Goal: Task Accomplishment & Management: Complete application form

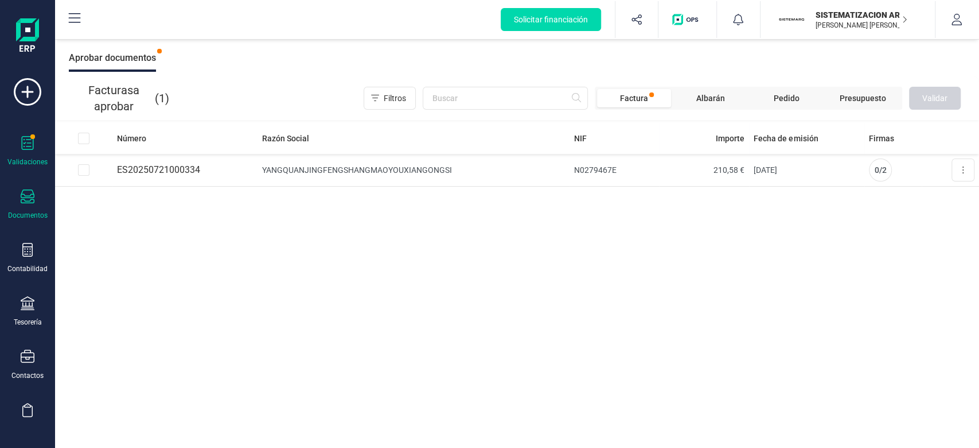
click at [24, 200] on icon at bounding box center [28, 196] width 14 height 14
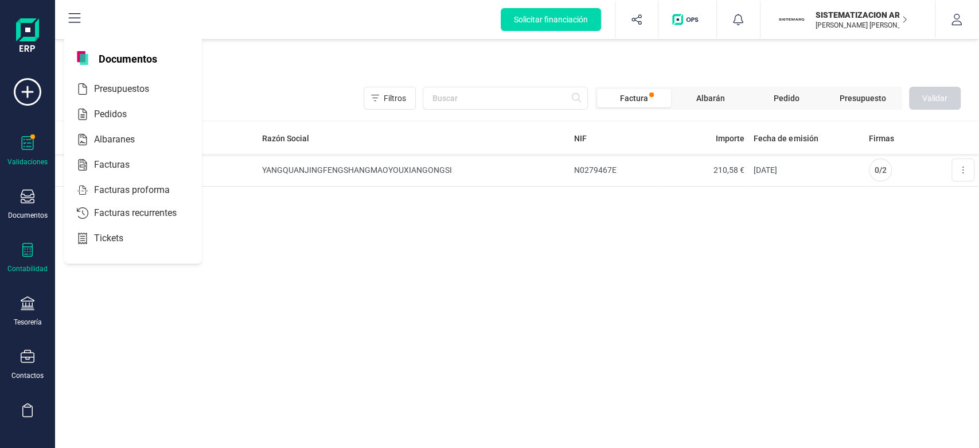
click at [22, 259] on div "Contabilidad" at bounding box center [28, 258] width 46 height 30
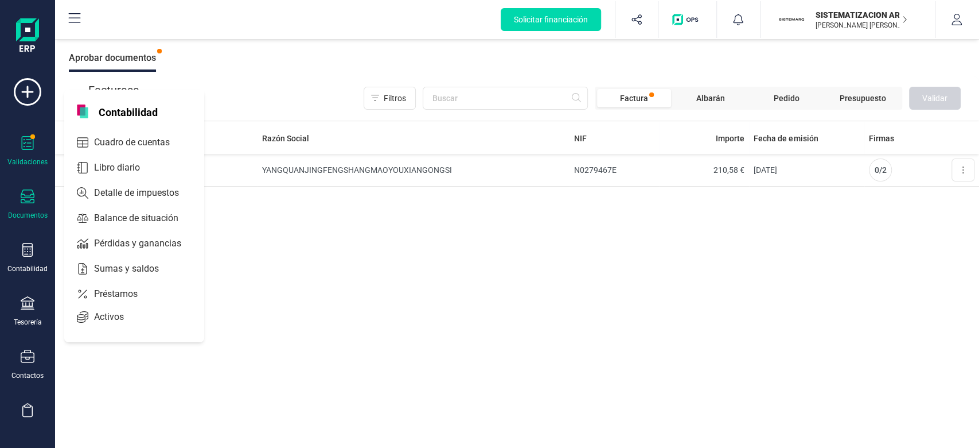
click at [33, 195] on icon at bounding box center [28, 196] width 14 height 14
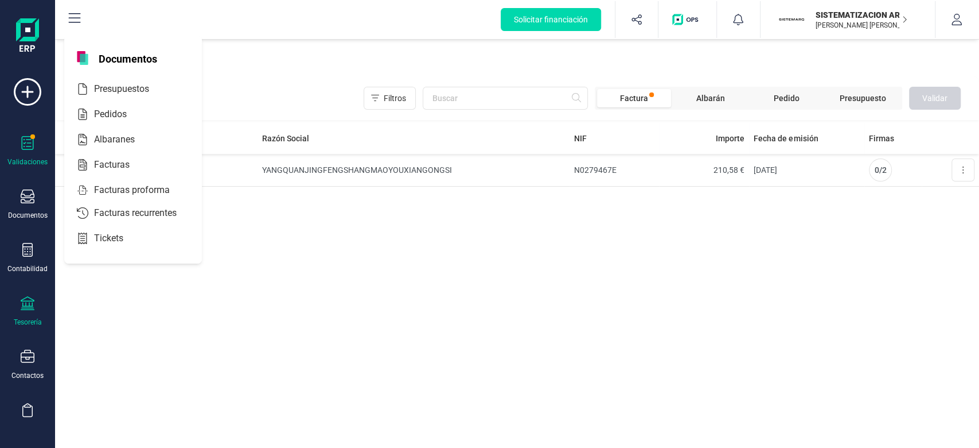
click at [32, 314] on div "Tesorería" at bounding box center [28, 311] width 46 height 30
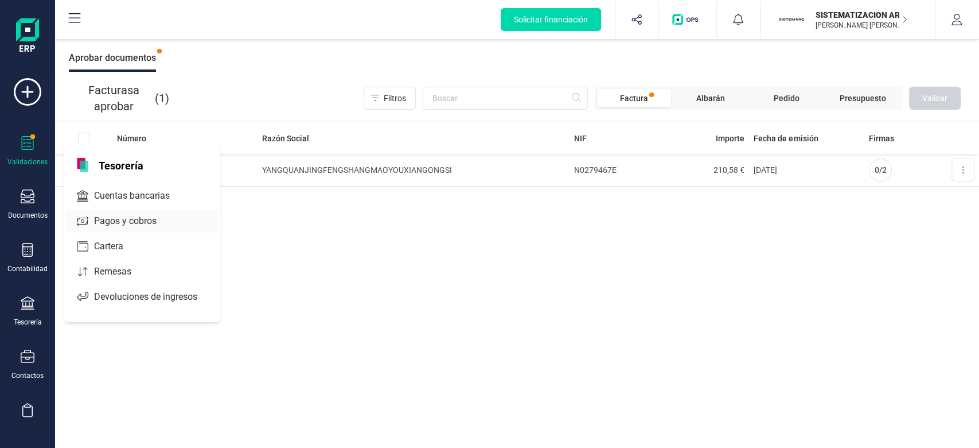
click at [143, 223] on span "Pagos y cobros" at bounding box center [134, 221] width 88 height 14
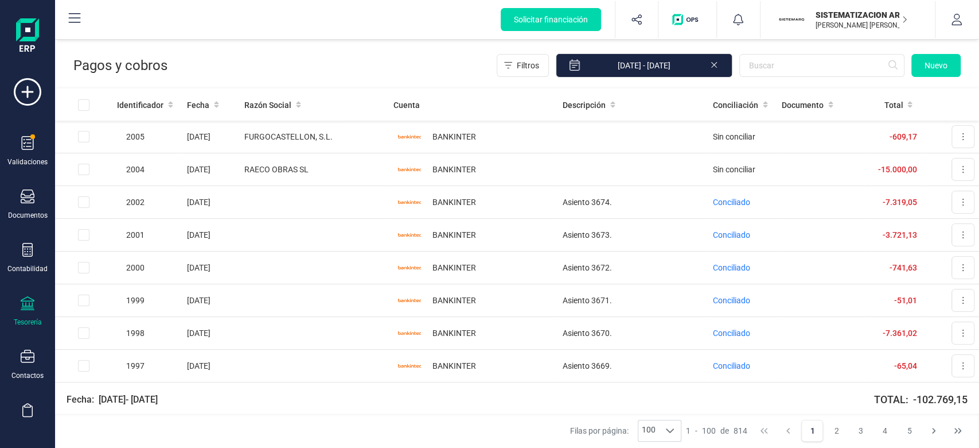
click at [22, 313] on div at bounding box center [28, 304] width 14 height 17
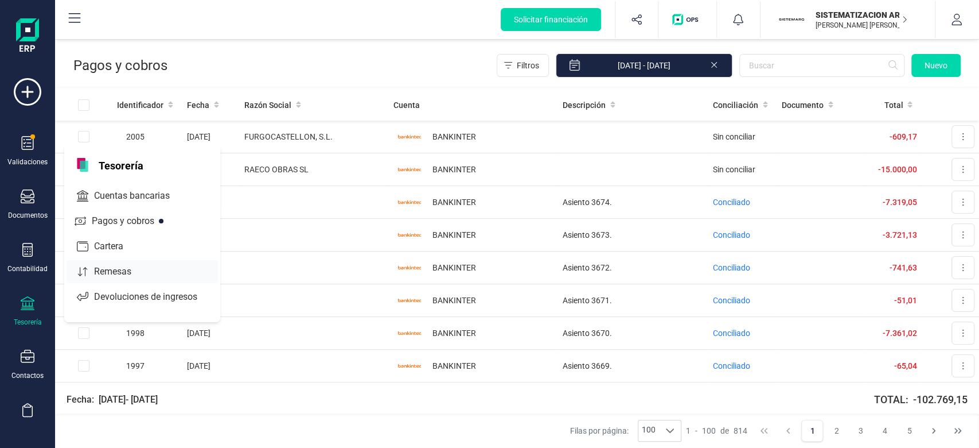
click at [141, 279] on div "Remesas" at bounding box center [142, 271] width 151 height 23
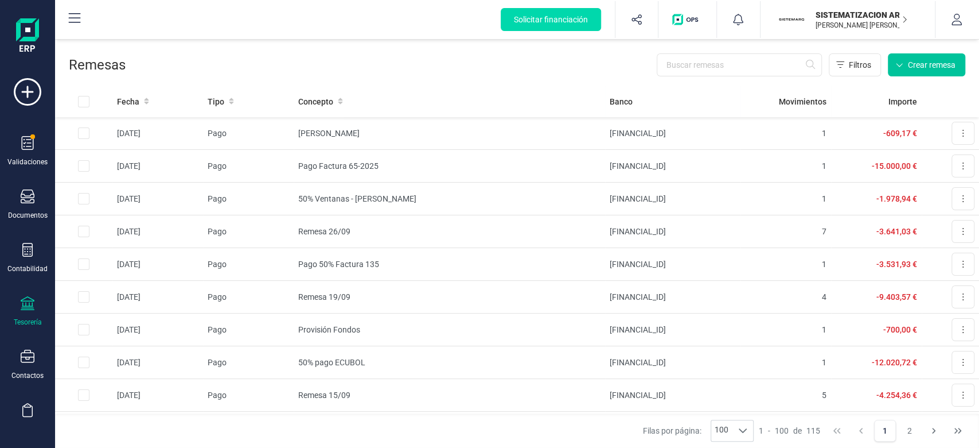
click at [913, 72] on button "Crear remesa" at bounding box center [926, 64] width 77 height 23
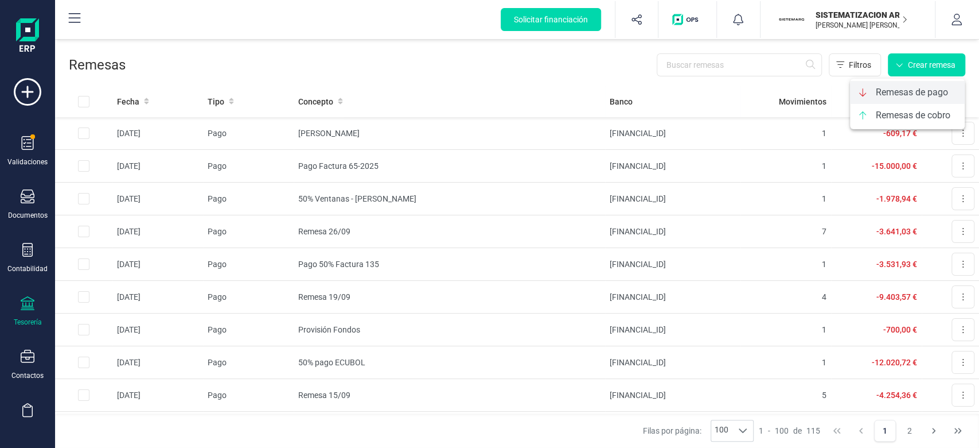
click at [907, 97] on span "Remesas de pago" at bounding box center [912, 92] width 72 height 14
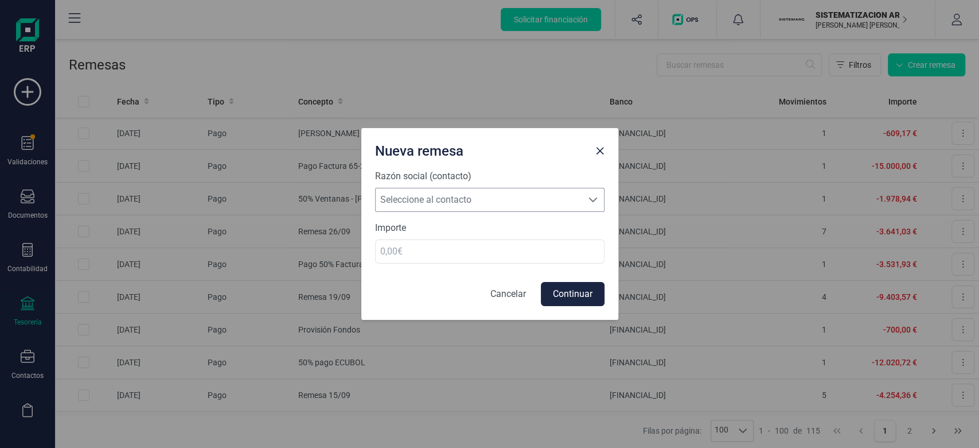
click at [554, 195] on span "Seleccione al contacto" at bounding box center [479, 199] width 207 height 23
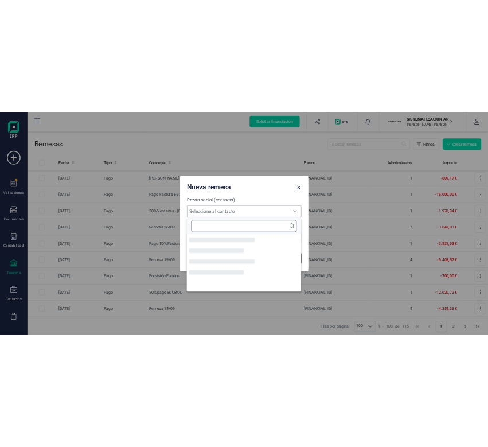
scroll to position [6, 50]
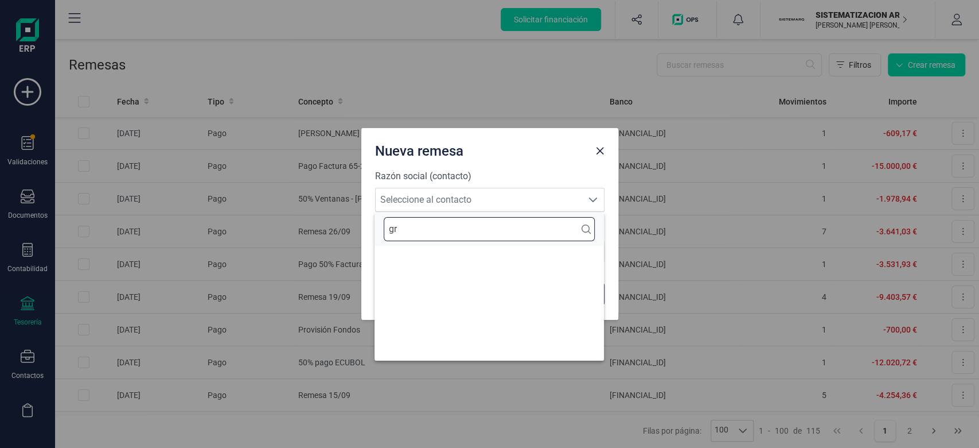
type input "g"
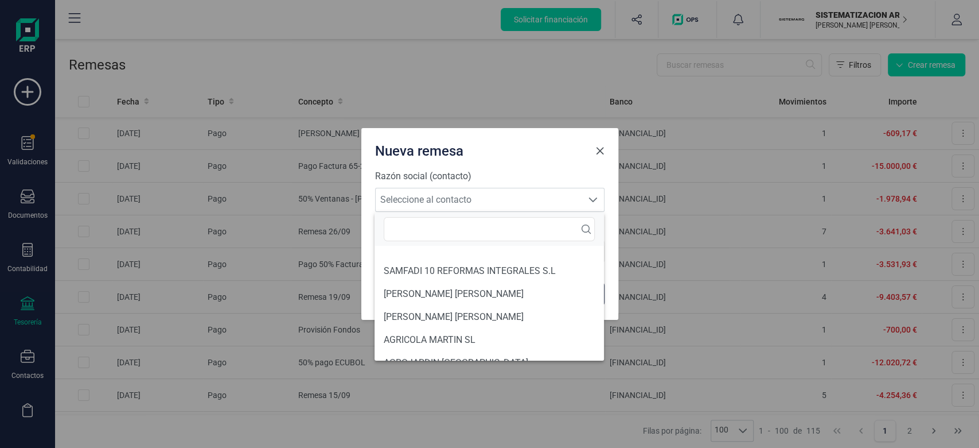
click at [599, 153] on span "Close" at bounding box center [600, 150] width 9 height 9
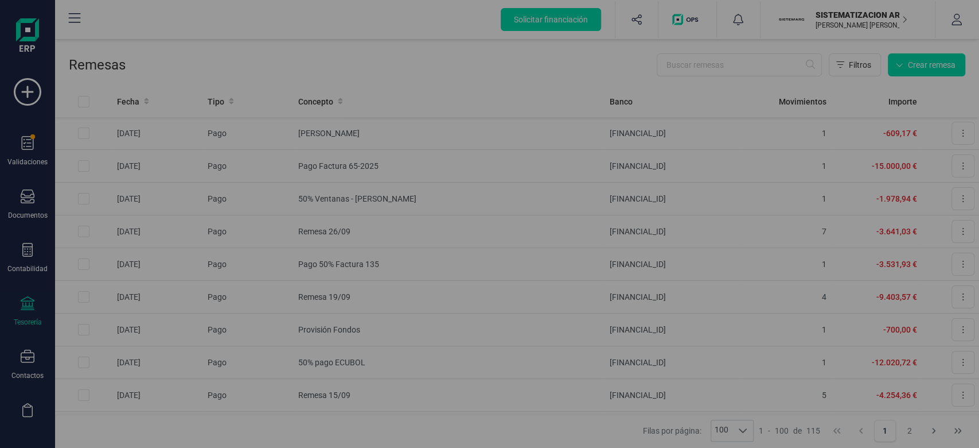
click at [597, 153] on div "Nueva remesa Razón social (contacto) Seleccione al contacto Seleccione al conta…" at bounding box center [489, 224] width 979 height 448
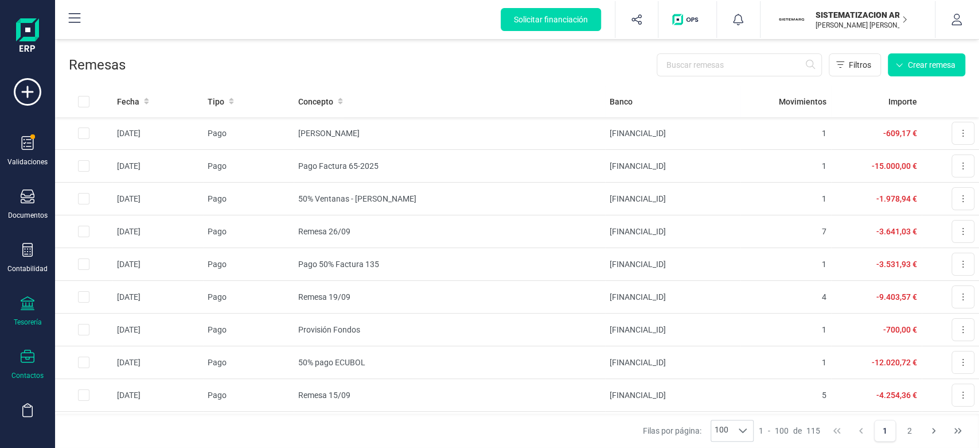
click at [35, 365] on div "Contactos" at bounding box center [28, 364] width 46 height 30
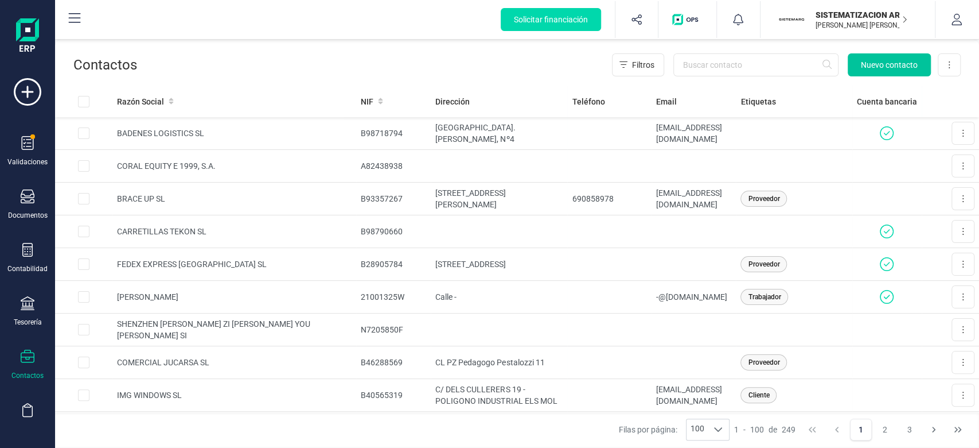
click at [890, 56] on button "Nuevo contacto" at bounding box center [889, 64] width 83 height 23
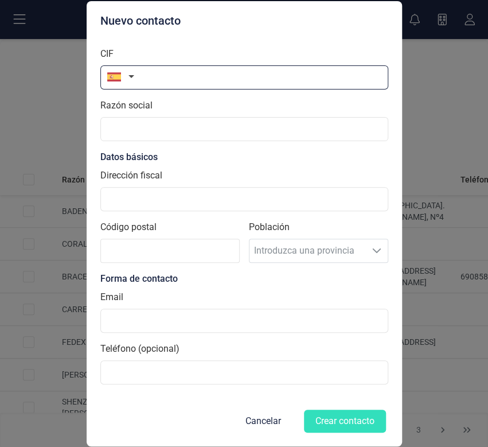
click at [177, 80] on input "text" at bounding box center [244, 77] width 288 height 24
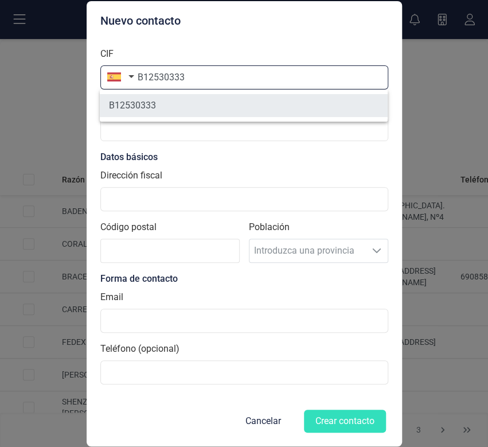
type input "B12530333"
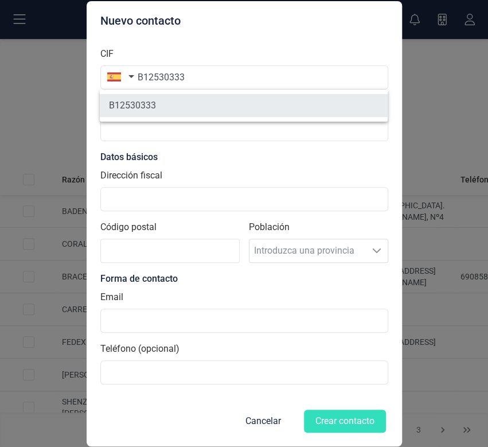
click at [312, 107] on li "B12530333" at bounding box center [244, 105] width 288 height 23
type input "GRUAS BUENO [PERSON_NAME]"
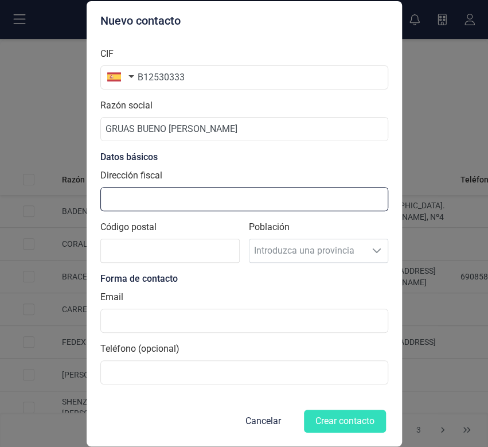
click at [172, 195] on input "Dirección fiscal" at bounding box center [244, 199] width 288 height 24
click at [244, 195] on input "Dirección fiscal" at bounding box center [244, 199] width 288 height 24
type input "c"
type input "[STREET_ADDRESS]"
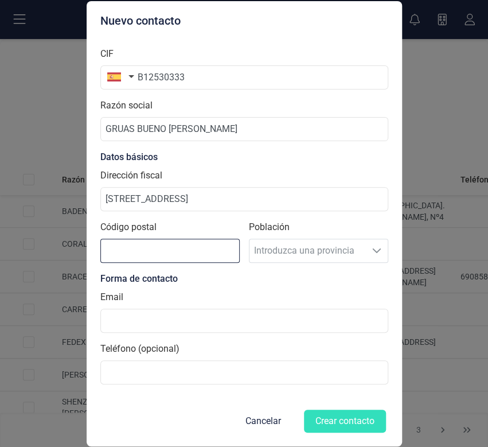
click at [119, 255] on input "Código postal" at bounding box center [169, 251] width 139 height 24
type input "12550"
click at [360, 273] on div "Forma de contacto" at bounding box center [244, 279] width 288 height 14
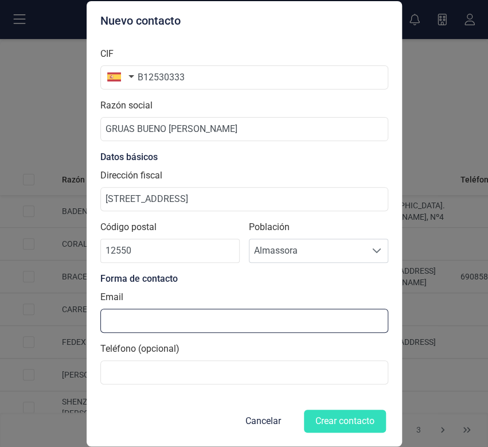
click at [175, 315] on input at bounding box center [244, 321] width 288 height 24
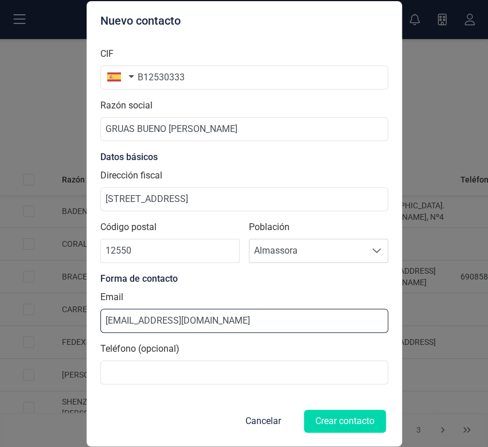
type input "[EMAIL_ADDRESS][DOMAIN_NAME]"
click at [337, 348] on div "Teléfono (opcional)" at bounding box center [244, 363] width 288 height 42
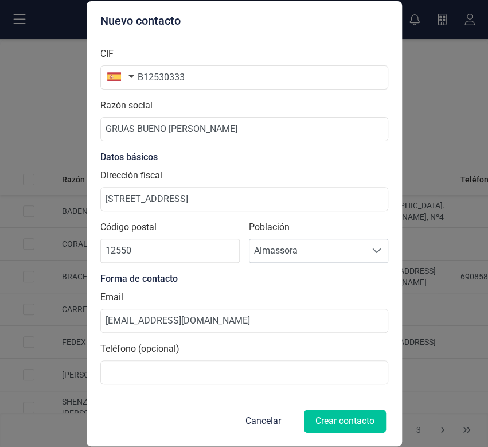
click at [344, 415] on button "Crear contacto" at bounding box center [345, 421] width 82 height 23
click at [344, 420] on button "Crear contacto" at bounding box center [345, 421] width 82 height 23
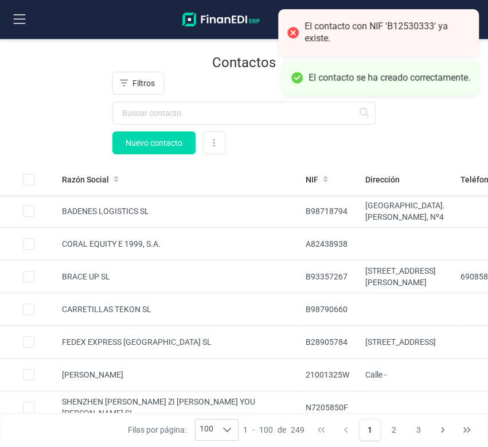
click at [463, 117] on div "Filtros Nuevo contacto Exportar Excel" at bounding box center [244, 113] width 452 height 83
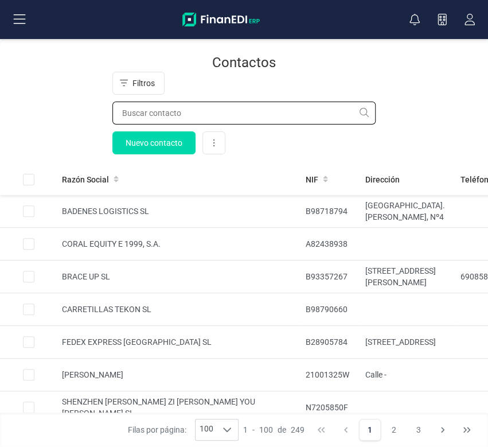
click at [211, 114] on input "text" at bounding box center [243, 113] width 263 height 23
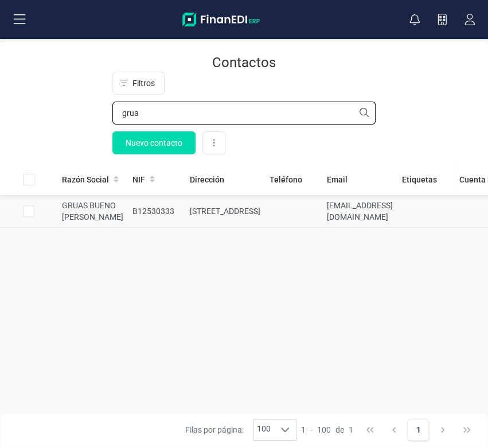
type input "grua"
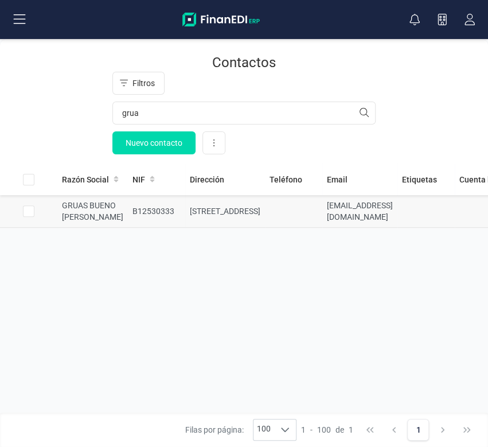
click at [240, 216] on td "[STREET_ADDRESS]" at bounding box center [225, 211] width 80 height 33
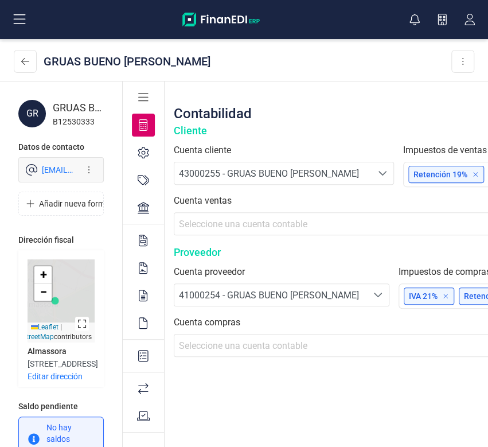
click at [135, 205] on div at bounding box center [143, 207] width 23 height 23
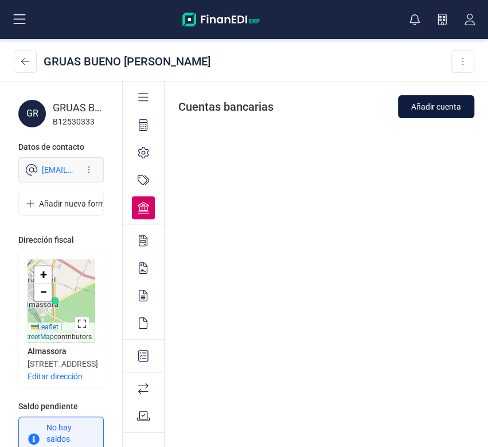
click at [427, 108] on span "Añadir cuenta" at bounding box center [436, 106] width 50 height 11
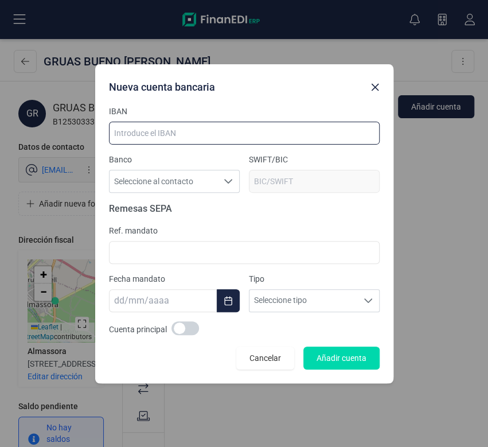
click at [223, 140] on input at bounding box center [244, 133] width 271 height 23
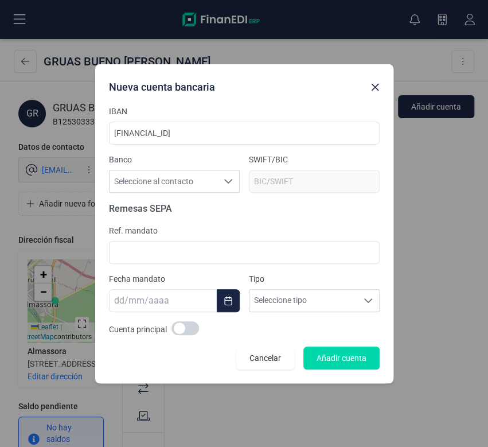
click at [288, 208] on span "Remesas SEPA" at bounding box center [244, 209] width 271 height 14
click at [288, 228] on span "Ref. mandato" at bounding box center [244, 230] width 271 height 11
click at [184, 227] on span "Ref. mandato" at bounding box center [244, 230] width 271 height 11
click at [173, 186] on span "Seleccione al contacto" at bounding box center [164, 181] width 108 height 21
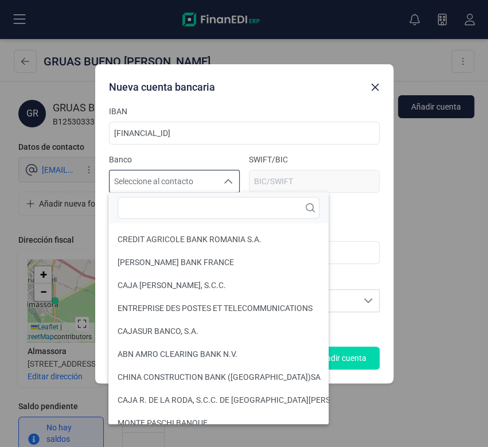
click at [371, 227] on span "Ref. mandato" at bounding box center [244, 230] width 271 height 11
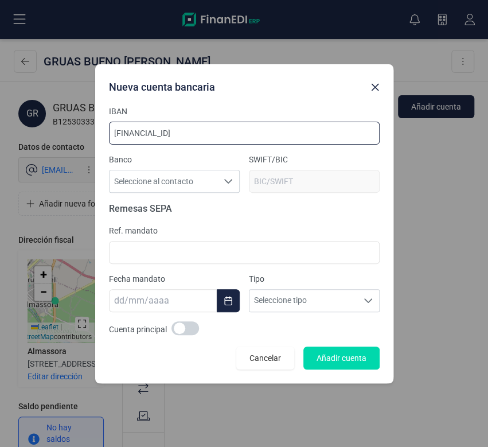
click at [207, 125] on input "[FINANCIAL_ID]" at bounding box center [244, 133] width 271 height 23
click at [229, 132] on input "[FINANCIAL_ID]" at bounding box center [244, 133] width 271 height 23
click at [183, 172] on span "Seleccione al contacto" at bounding box center [164, 181] width 108 height 21
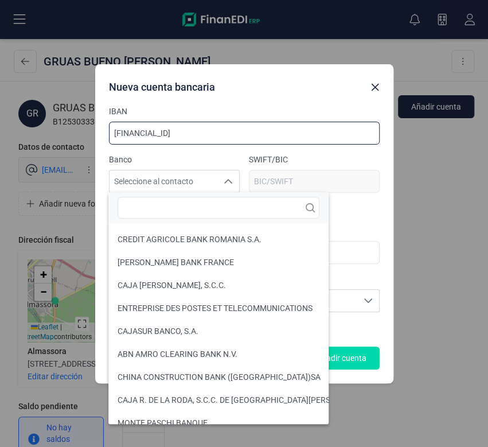
click at [244, 126] on input "[FINANCIAL_ID]" at bounding box center [244, 133] width 271 height 23
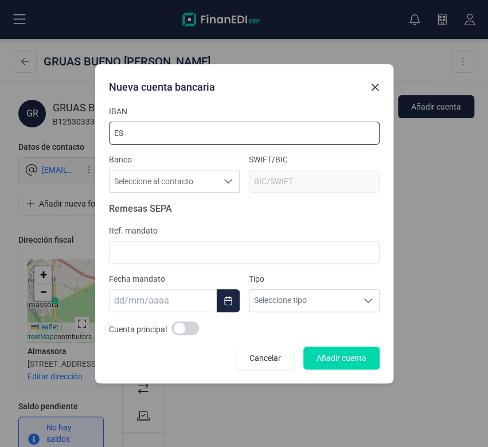
type input "E"
click at [257, 141] on input at bounding box center [244, 133] width 271 height 23
type input "[FINANCIAL_ID]"
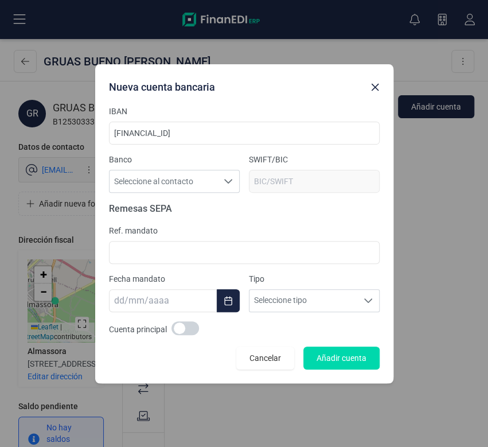
click at [287, 199] on section "IBAN [FINANCIAL_ID] Banco Seleccione al contacto Seleccione al contacto SWIFT/B…" at bounding box center [244, 238] width 271 height 264
click at [287, 214] on span "Remesas SEPA" at bounding box center [244, 209] width 271 height 14
click at [269, 182] on span at bounding box center [314, 181] width 131 height 23
click at [196, 173] on span "Seleccione al contacto" at bounding box center [164, 181] width 108 height 21
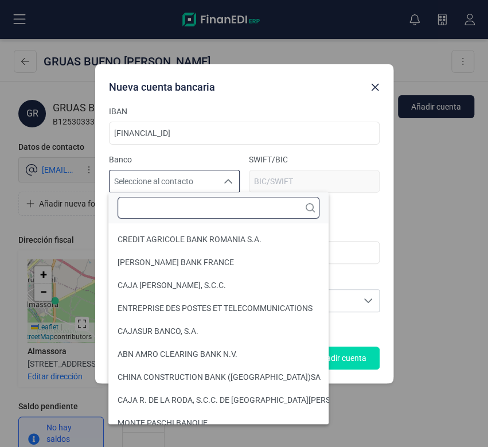
click at [197, 211] on input "text" at bounding box center [219, 208] width 202 height 22
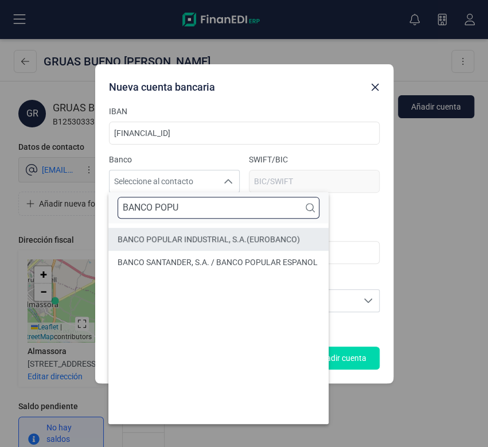
type input "BANCO POPU"
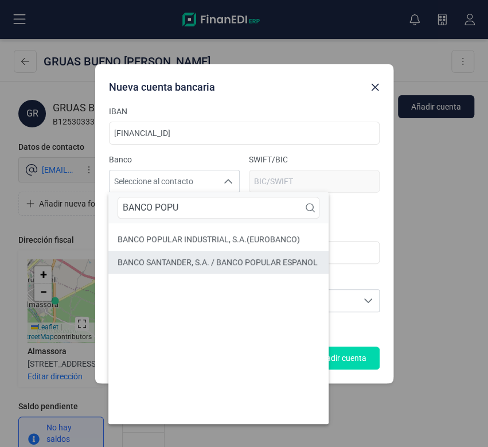
click at [211, 260] on span "BANCO SANTANDER, S.A. / BANCO POPULAR ESPANOL" at bounding box center [218, 261] width 200 height 11
type input "POPUESMMXXX"
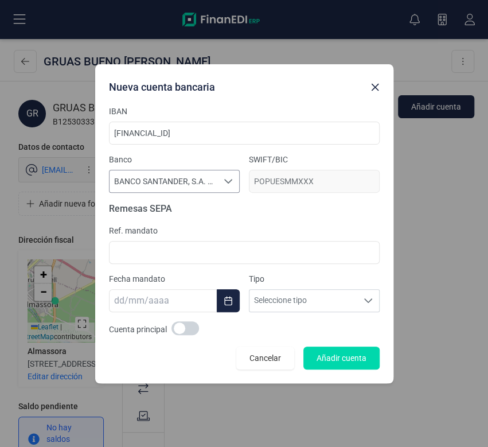
click at [225, 185] on icon "Seleccione al contacto" at bounding box center [228, 181] width 9 height 9
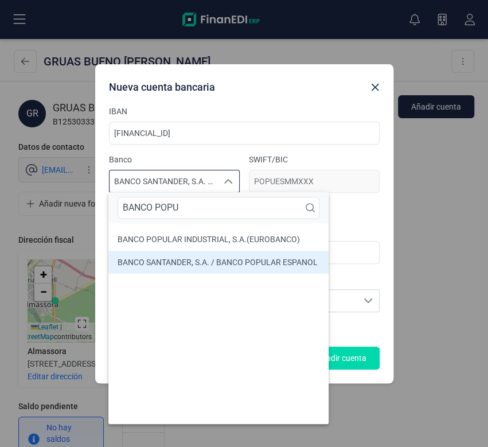
click at [365, 225] on span "Ref. mandato" at bounding box center [244, 230] width 271 height 11
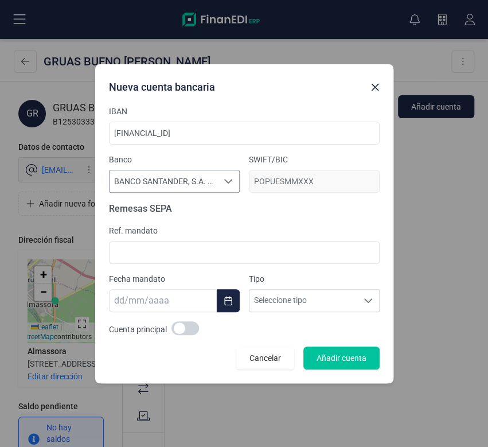
click at [335, 360] on span "Añadir cuenta" at bounding box center [342, 357] width 50 height 11
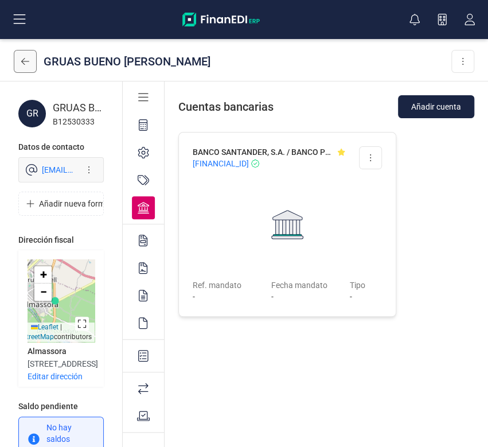
click at [33, 65] on button at bounding box center [25, 61] width 23 height 23
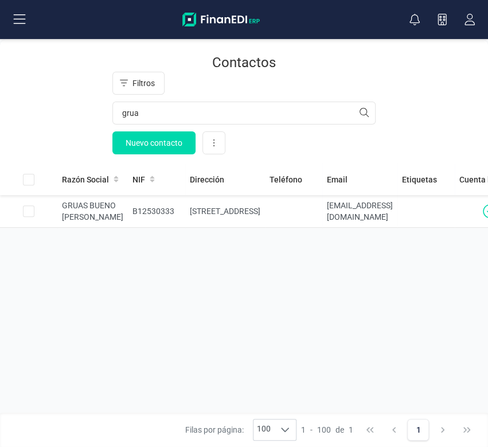
click at [21, 26] on icon at bounding box center [20, 20] width 14 height 14
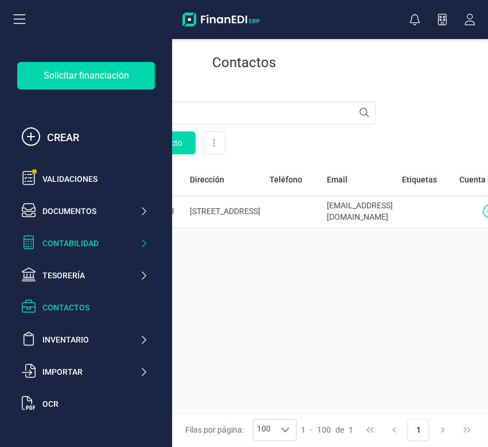
click at [115, 232] on div "Contabilidad" at bounding box center [84, 243] width 135 height 23
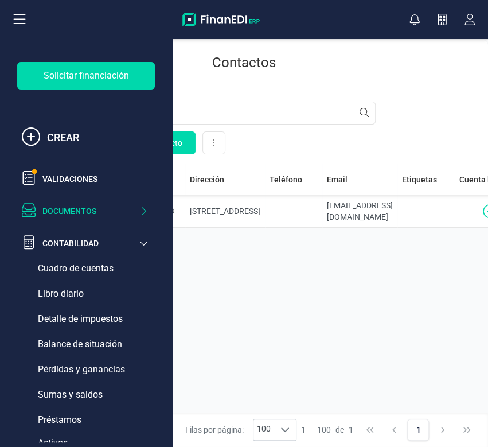
click at [100, 218] on div "Documentos" at bounding box center [84, 211] width 135 height 23
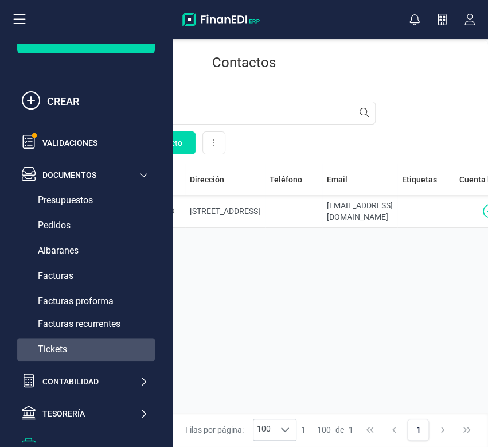
scroll to position [72, 0]
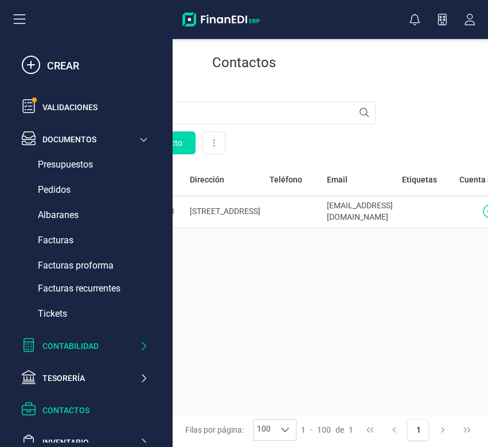
click at [136, 342] on div "Contabilidad" at bounding box center [90, 345] width 97 height 11
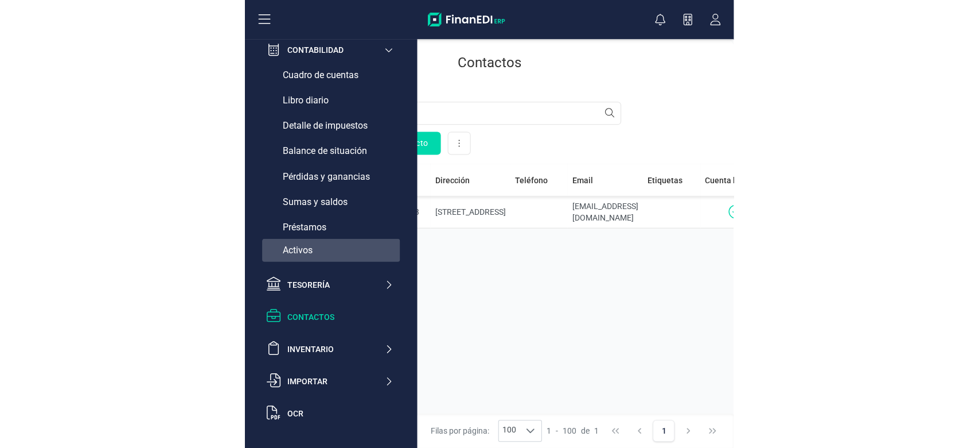
scroll to position [197, 0]
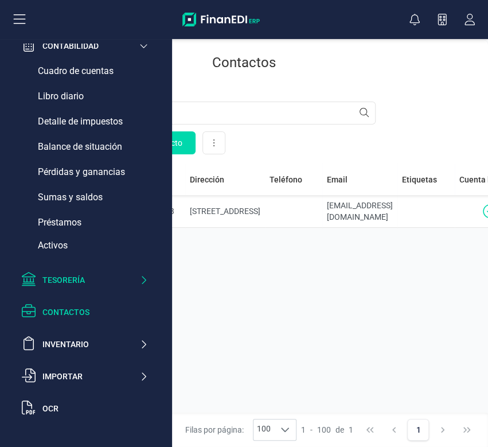
click at [133, 272] on div "Tesorería" at bounding box center [84, 280] width 135 height 23
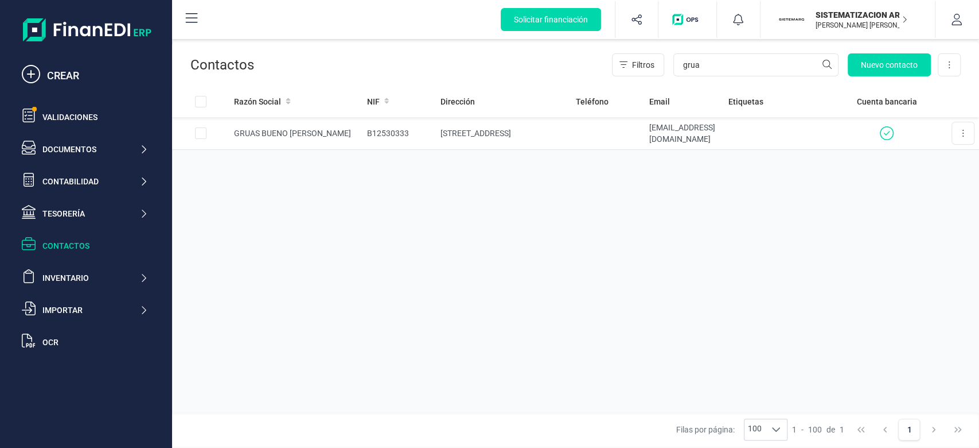
scroll to position [0, 0]
drag, startPoint x: 336, startPoint y: 246, endPoint x: 279, endPoint y: 209, distance: 68.4
click at [279, 209] on div "Razón Social NIF Dirección Teléfono Email Etiquetas Cuenta bancaria GRUAS BUENO…" at bounding box center [575, 248] width 807 height 326
click at [66, 155] on div "Documentos" at bounding box center [84, 149] width 135 height 23
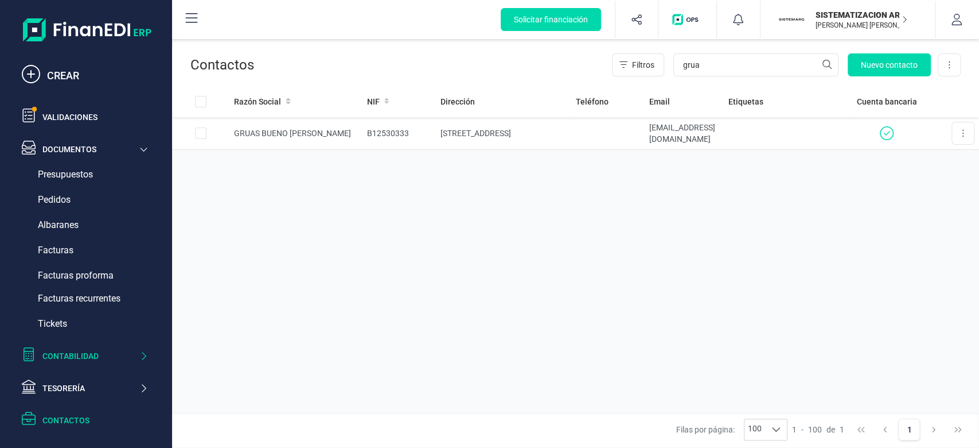
click at [61, 355] on div "Contabilidad" at bounding box center [90, 355] width 97 height 11
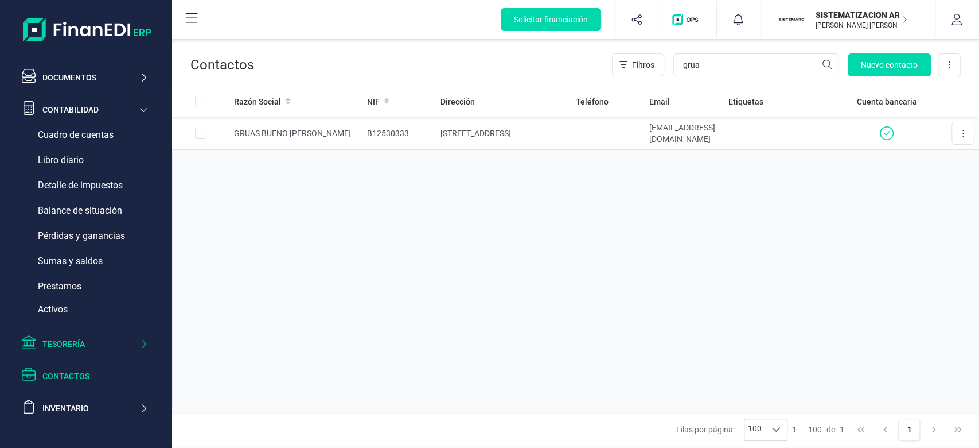
click at [116, 336] on div "Tesorería" at bounding box center [84, 343] width 135 height 23
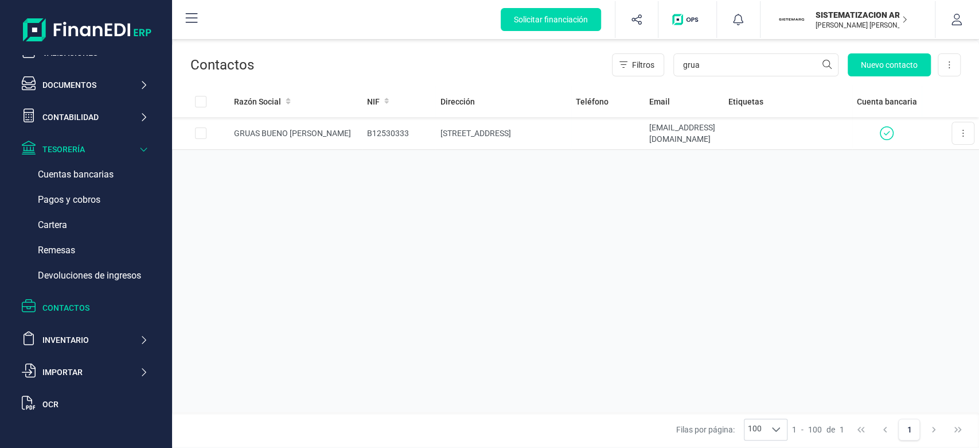
scroll to position [64, 0]
drag, startPoint x: 116, startPoint y: 206, endPoint x: 103, endPoint y: 247, distance: 42.8
click at [103, 247] on div "Tesorería Cuentas bancarias Pagos y cobros Cartera Remesas Devoluciones de ingr…" at bounding box center [86, 224] width 138 height 126
click at [103, 247] on div "Remesas" at bounding box center [86, 250] width 138 height 23
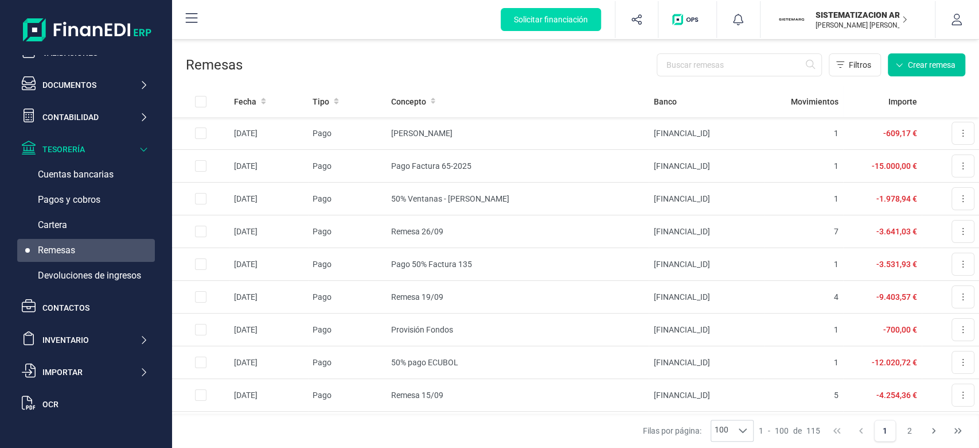
click at [926, 62] on span "Crear remesa" at bounding box center [932, 64] width 48 height 11
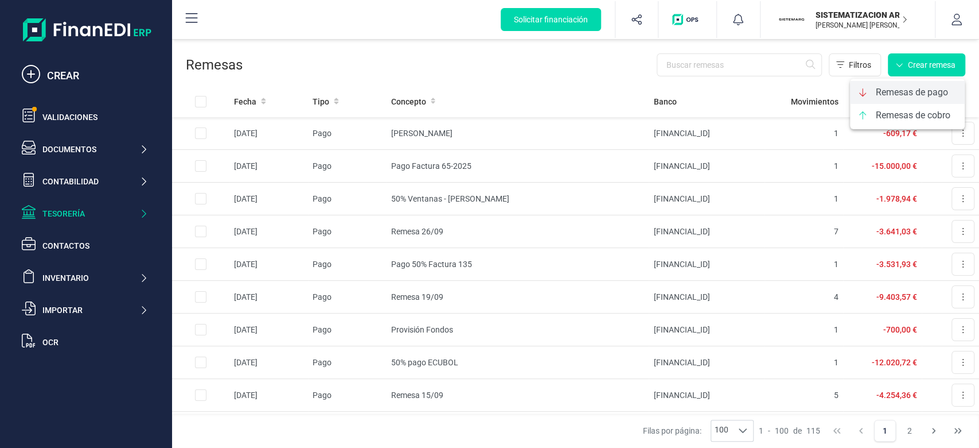
click at [892, 85] on span "Remesas de pago" at bounding box center [912, 92] width 72 height 14
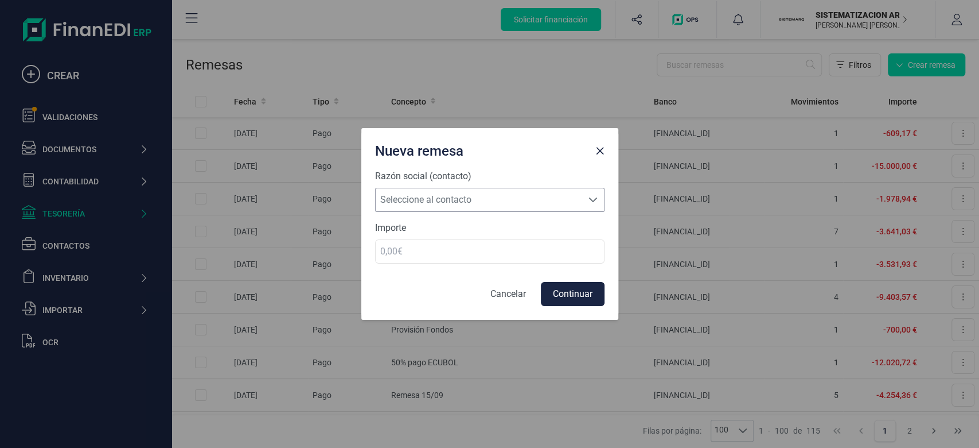
click at [499, 201] on span "Seleccione al contacto" at bounding box center [479, 199] width 207 height 23
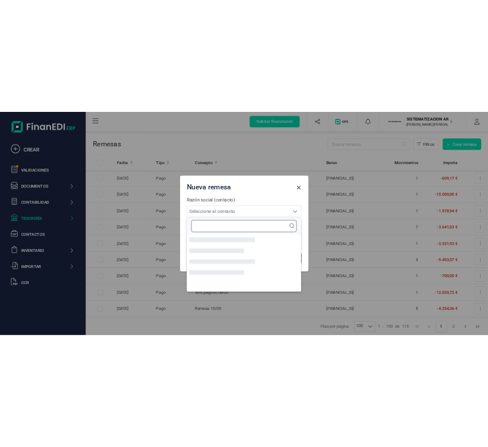
scroll to position [6, 50]
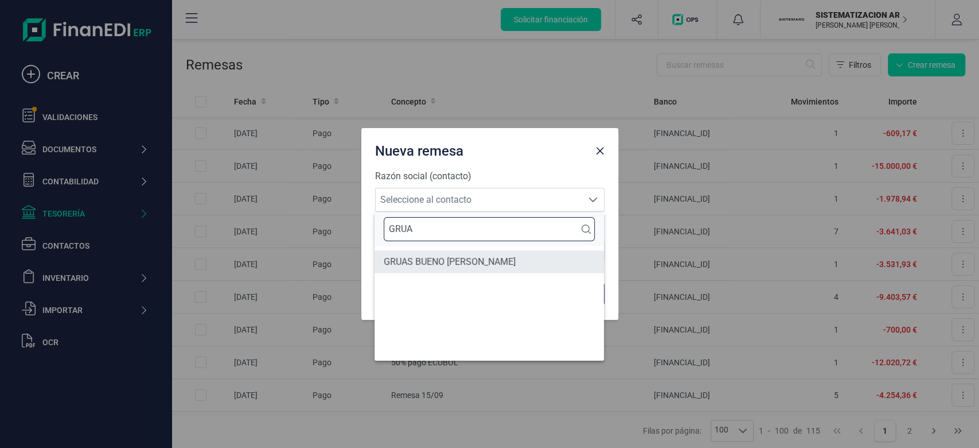
type input "GRUA"
click at [454, 260] on li "GRUAS BUENO [PERSON_NAME]" at bounding box center [490, 261] width 230 height 23
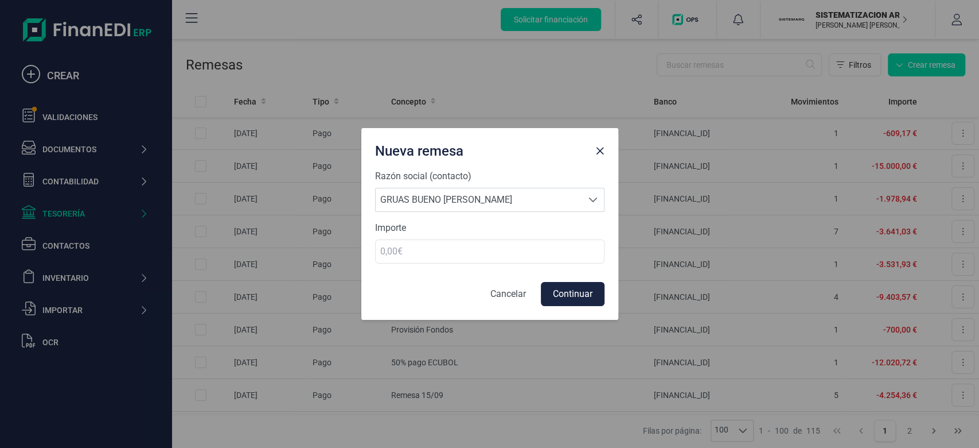
click at [487, 263] on form "Razón social (contacto) Seleccione al contacto GRUAS BUENO [PERSON_NAME] GRUAS …" at bounding box center [490, 237] width 230 height 137
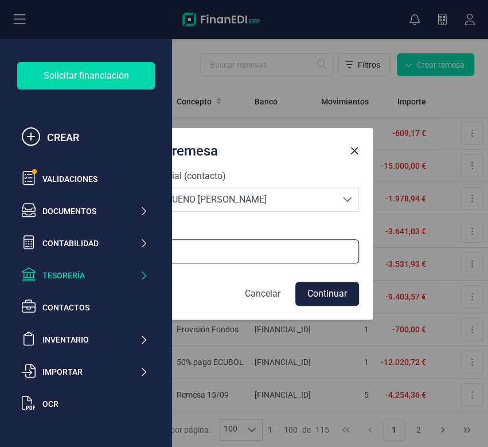
click at [238, 255] on input "number" at bounding box center [245, 251] width 230 height 24
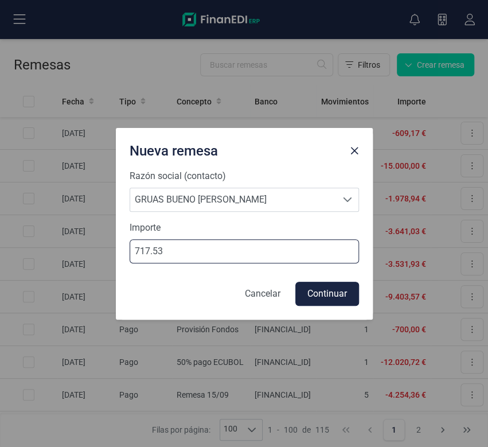
type input "717.53"
click at [344, 292] on button "Continuar" at bounding box center [327, 294] width 64 height 24
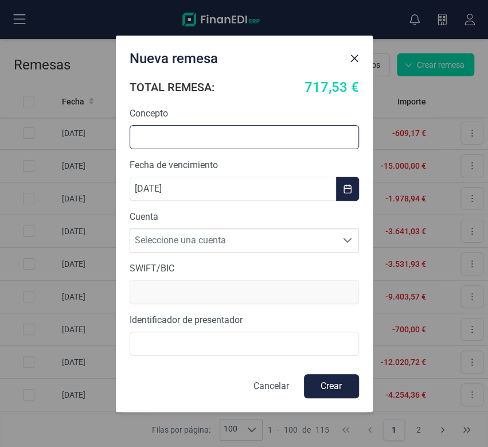
click at [306, 137] on input "text" at bounding box center [245, 137] width 230 height 24
type input "t"
type input "Trabajos Grúa"
click at [243, 241] on span "Seleccione una cuenta" at bounding box center [233, 240] width 207 height 23
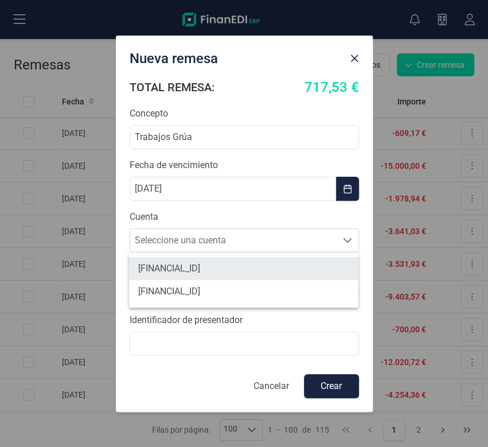
click at [248, 278] on li "[FINANCIAL_ID]" at bounding box center [244, 268] width 230 height 23
type input "[SWIFT_CODE]"
type input "B72398712000"
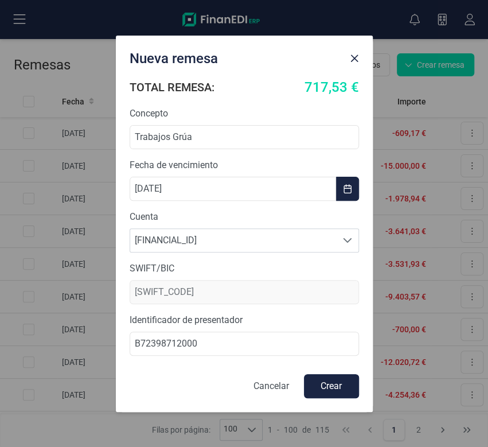
click at [331, 394] on button "Crear" at bounding box center [331, 386] width 55 height 24
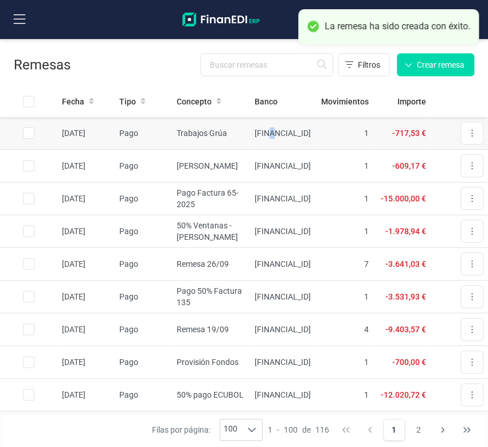
drag, startPoint x: 425, startPoint y: 235, endPoint x: 263, endPoint y: 137, distance: 189.7
click at [263, 137] on td "[FINANCIAL_ID]" at bounding box center [283, 133] width 66 height 33
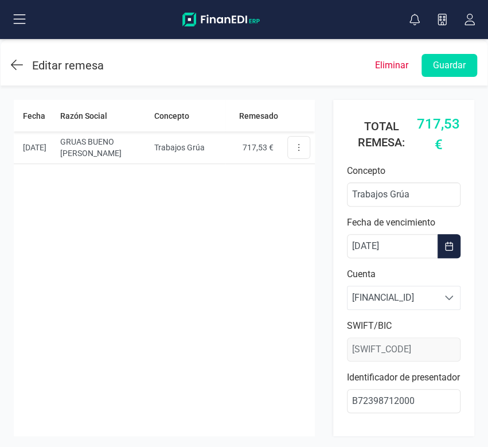
click at [13, 67] on icon at bounding box center [17, 65] width 12 height 14
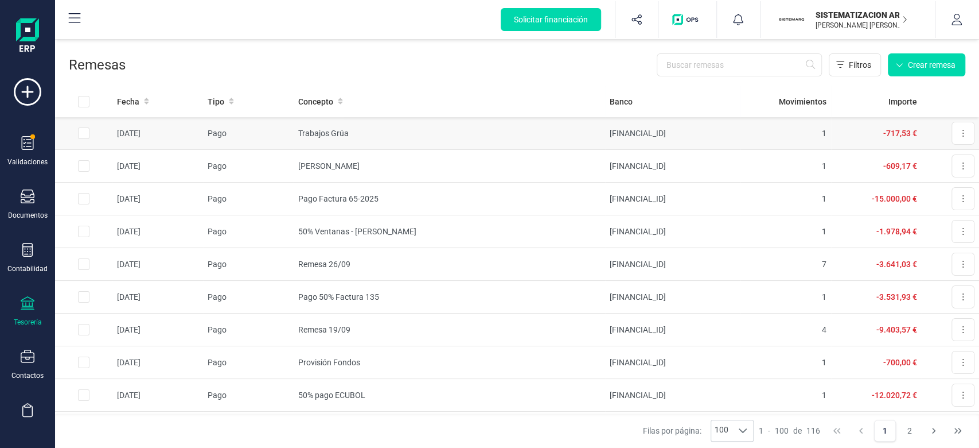
click at [966, 136] on td "Descargar SEPA" at bounding box center [950, 133] width 57 height 32
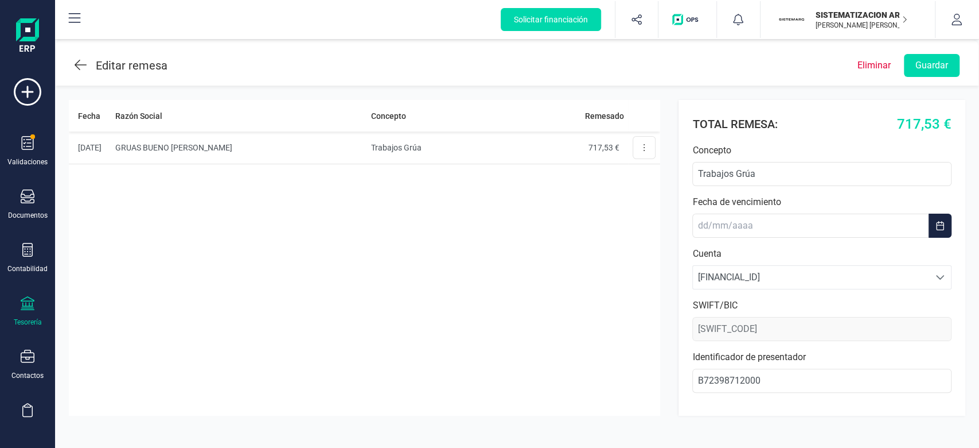
type input "[DATE]"
click at [638, 153] on button at bounding box center [644, 147] width 23 height 23
click at [81, 63] on icon at bounding box center [81, 65] width 12 height 14
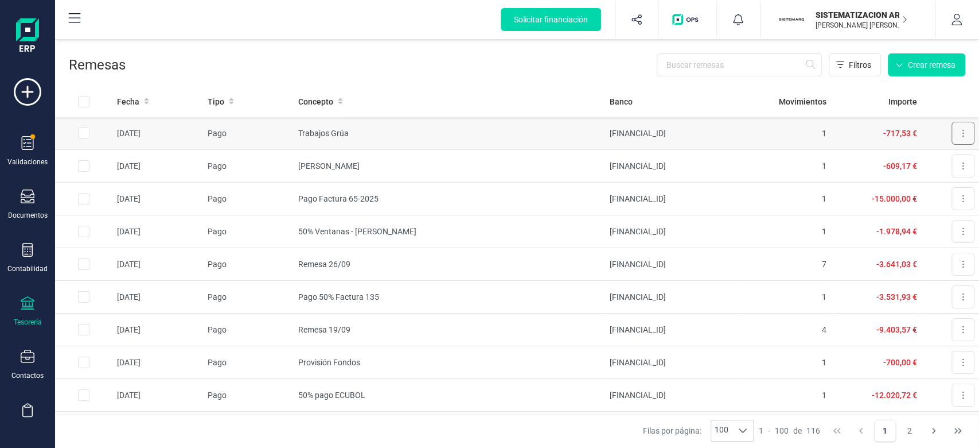
click at [955, 133] on button at bounding box center [963, 133] width 23 height 23
click at [927, 158] on span "Descargar SEPA" at bounding box center [936, 160] width 57 height 11
